Goal: Task Accomplishment & Management: Use online tool/utility

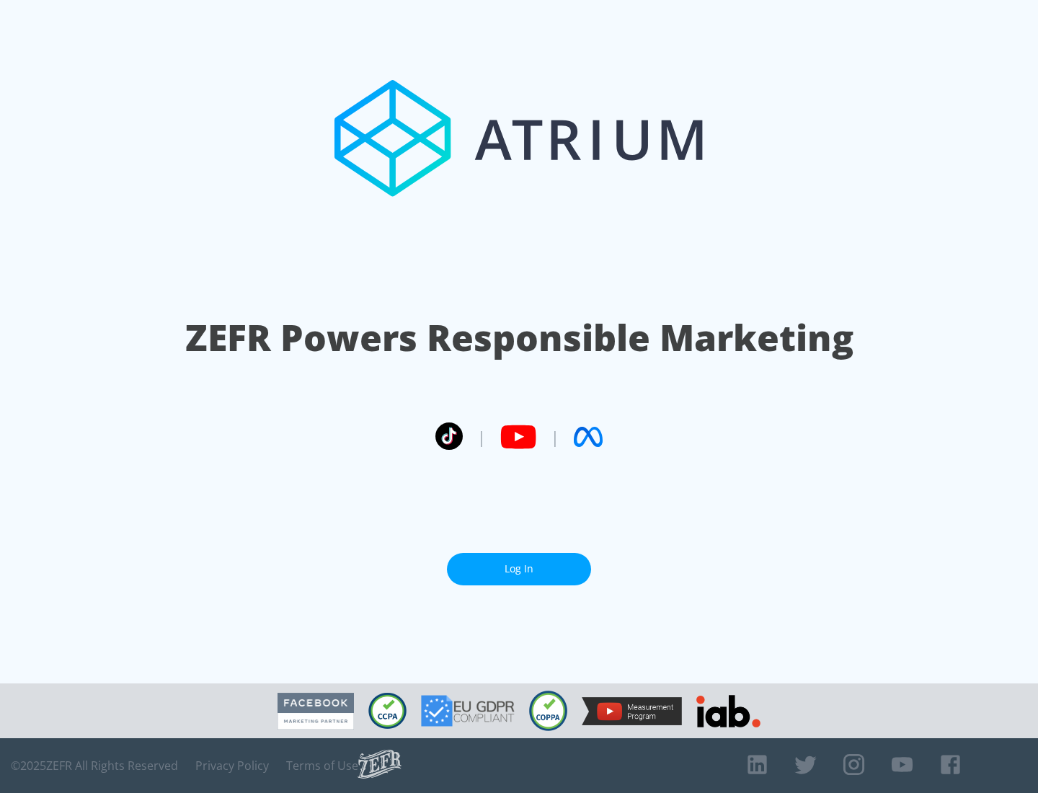
click at [519, 563] on link "Log In" at bounding box center [519, 569] width 144 height 32
